Goal: Information Seeking & Learning: Learn about a topic

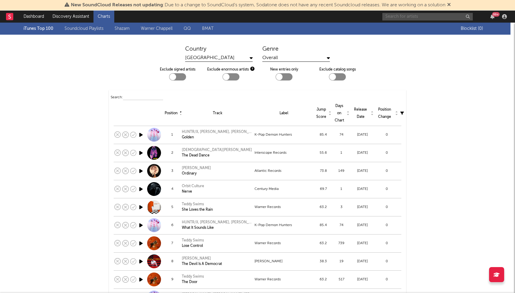
click at [424, 17] on input "text" at bounding box center [427, 17] width 90 height 8
click at [412, 17] on input "[PERSON_NAME]" at bounding box center [427, 17] width 90 height 8
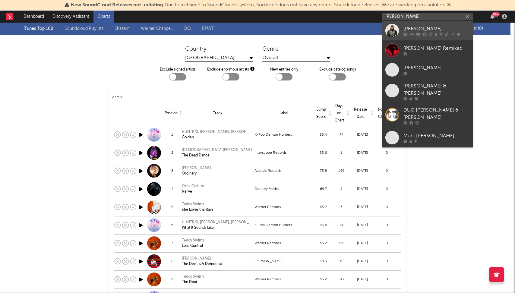
type input "[PERSON_NAME]"
click at [409, 33] on icon at bounding box center [411, 34] width 5 height 4
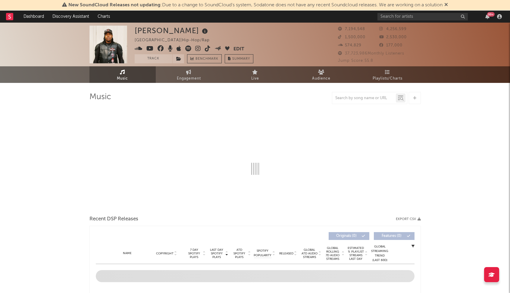
select select "6m"
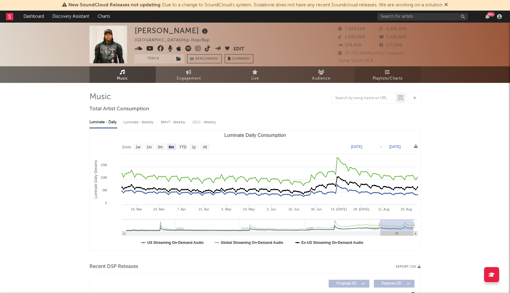
click at [383, 74] on link "Playlists/Charts" at bounding box center [388, 74] width 66 height 17
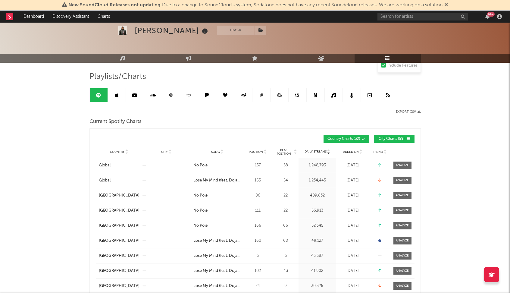
scroll to position [51, 0]
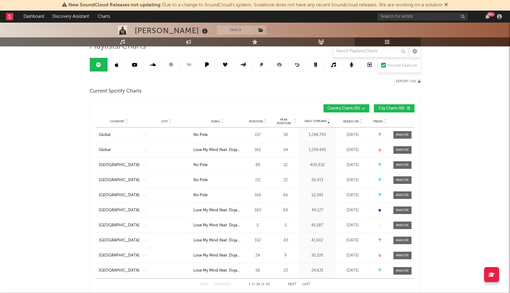
click at [284, 121] on span "Peak Position" at bounding box center [284, 121] width 19 height 7
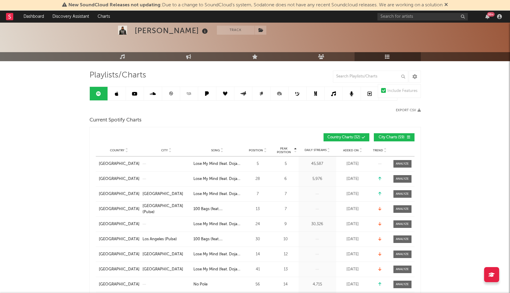
scroll to position [0, 0]
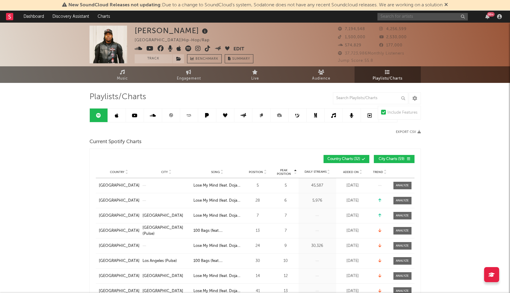
click at [412, 17] on input "text" at bounding box center [423, 17] width 90 height 8
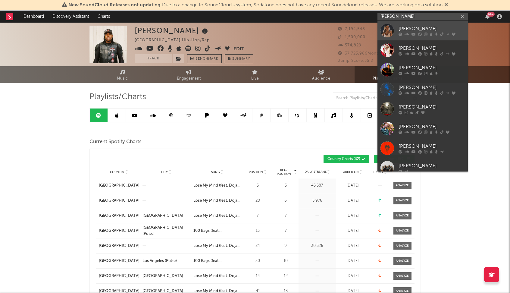
type input "[PERSON_NAME]"
click at [406, 28] on div "[PERSON_NAME]" at bounding box center [432, 28] width 66 height 7
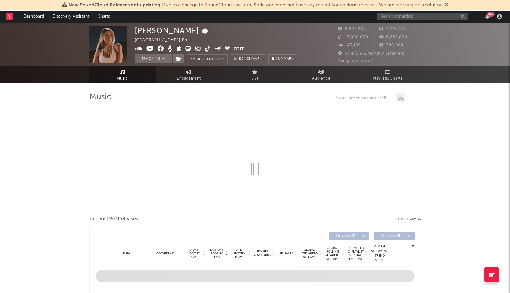
select select "6m"
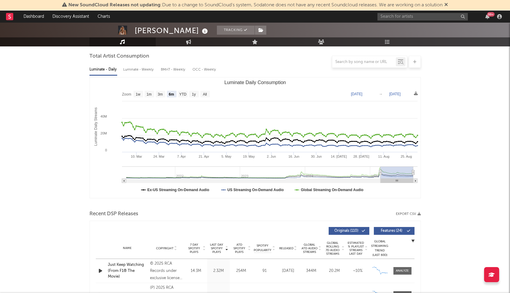
scroll to position [111, 0]
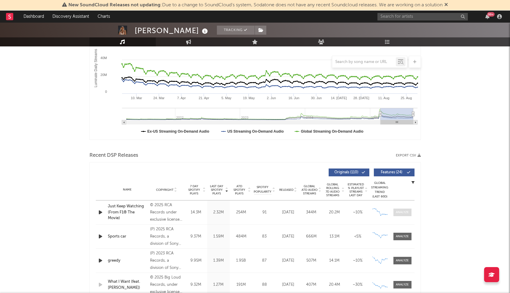
click at [400, 213] on div at bounding box center [402, 212] width 13 height 5
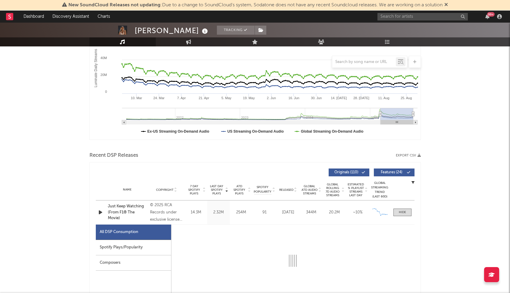
select select "1w"
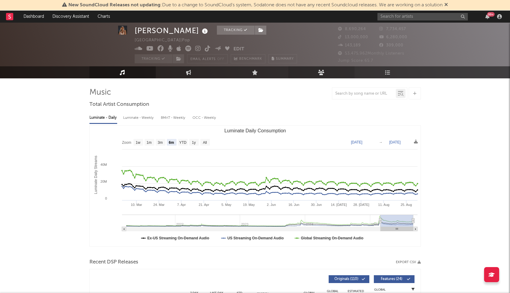
scroll to position [0, 0]
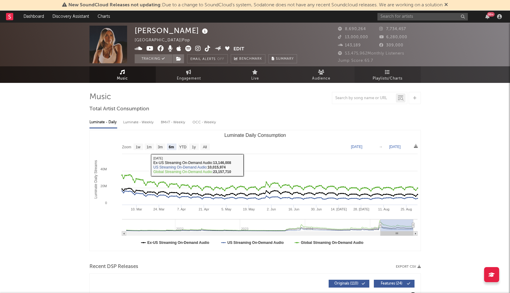
click at [391, 77] on span "Playlists/Charts" at bounding box center [388, 78] width 30 height 7
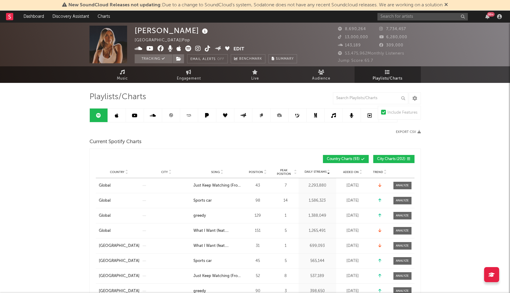
scroll to position [52, 0]
